Goal: Transaction & Acquisition: Purchase product/service

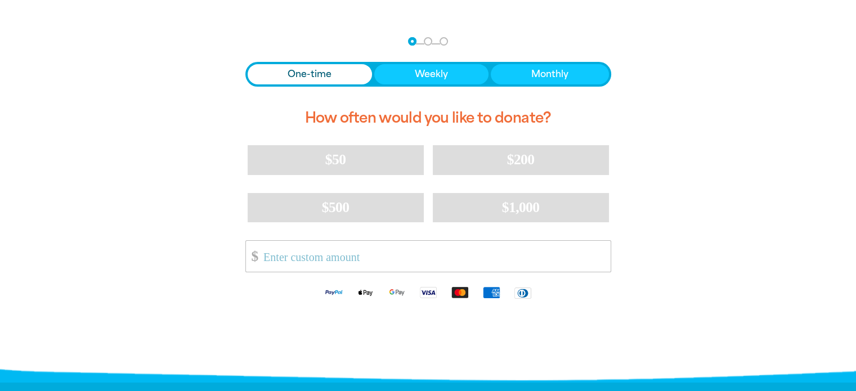
scroll to position [225, 0]
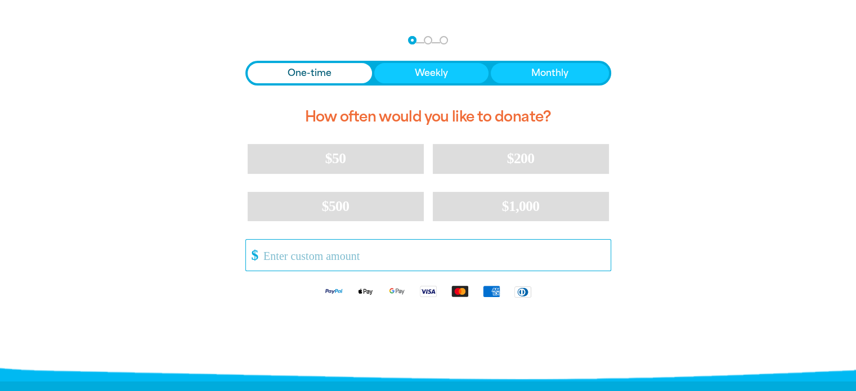
click at [333, 263] on input "Other Amount" at bounding box center [433, 255] width 355 height 31
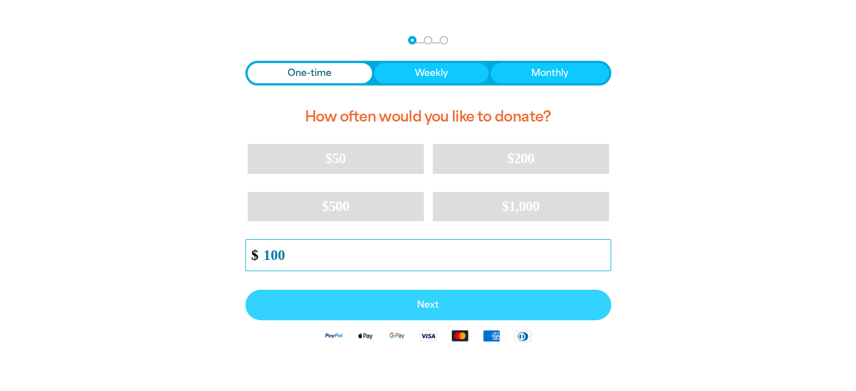
type input "100"
click at [401, 309] on button "Next" at bounding box center [428, 305] width 366 height 30
select select "AU"
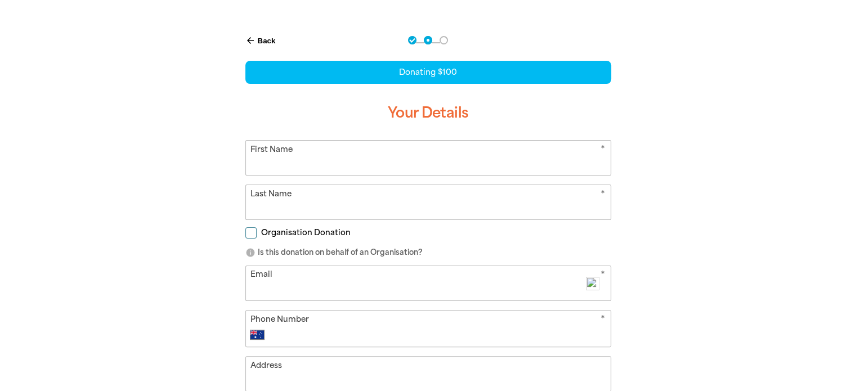
click at [330, 164] on input "First Name" at bounding box center [428, 158] width 365 height 34
type input "Anina"
type input "[PERSON_NAME]"
type input "[PERSON_NAME][EMAIL_ADDRESS][PERSON_NAME][DOMAIN_NAME]"
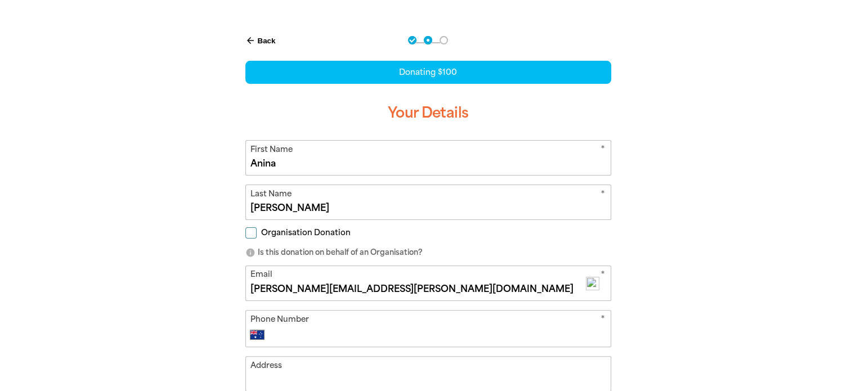
type input "0414 415 632"
type input "[STREET_ADDRESS][PERSON_NAME]"
drag, startPoint x: 401, startPoint y: 290, endPoint x: 207, endPoint y: 269, distance: 194.8
click at [189, 276] on div "arrow_back Back Step 1 Step 2 Step 3 Donating $100 Your Details * First Name [P…" at bounding box center [428, 340] width 675 height 640
type input "[EMAIL_ADDRESS][DOMAIN_NAME]"
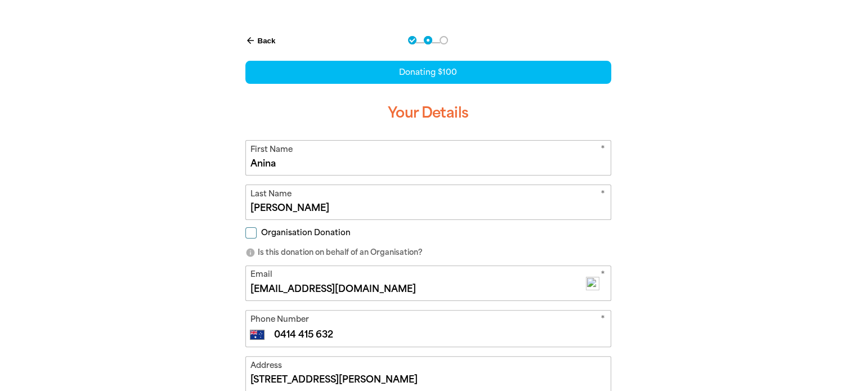
scroll to position [338, 0]
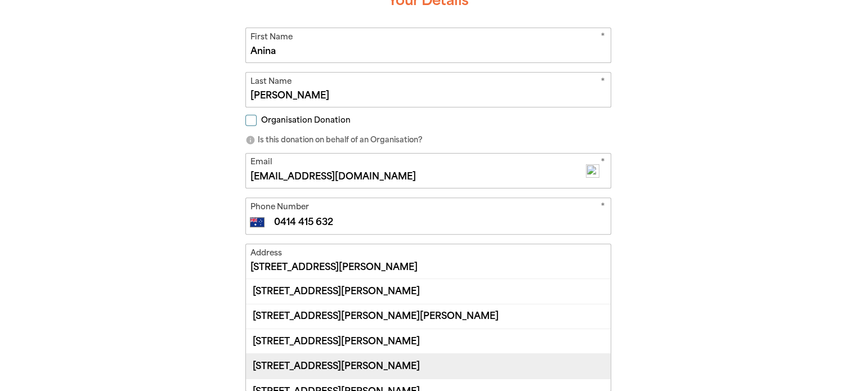
click at [355, 366] on div "[STREET_ADDRESS][PERSON_NAME]" at bounding box center [428, 365] width 365 height 25
type input "[STREET_ADDRESS][PERSON_NAME]"
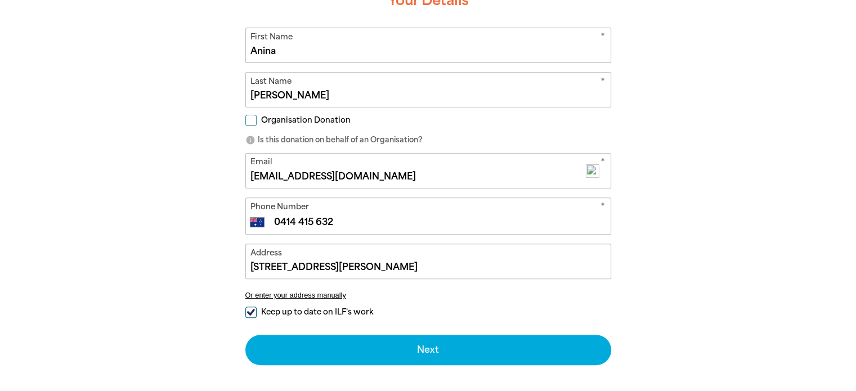
click at [319, 315] on span "Keep up to date on ILF's work" at bounding box center [317, 312] width 112 height 11
click at [257, 315] on input "Keep up to date on ILF's work" at bounding box center [250, 312] width 11 height 11
checkbox input "false"
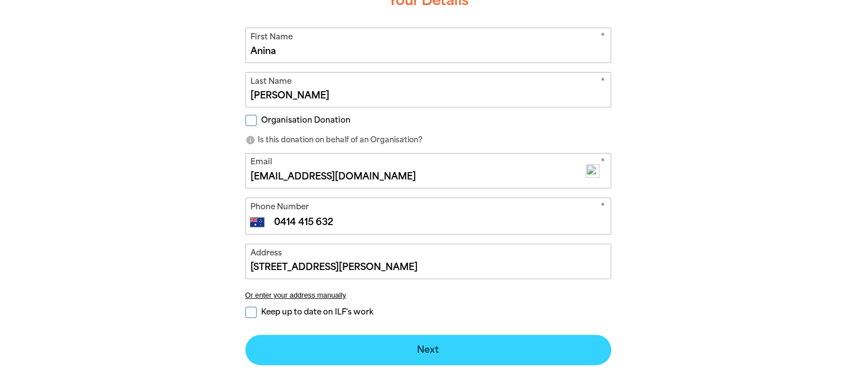
click at [416, 353] on button "Next chevron_right" at bounding box center [428, 350] width 366 height 30
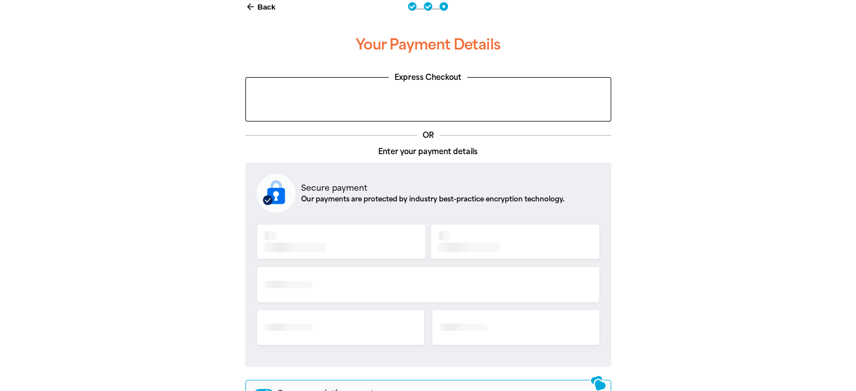
scroll to position [233, 0]
